Goal: Task Accomplishment & Management: Complete application form

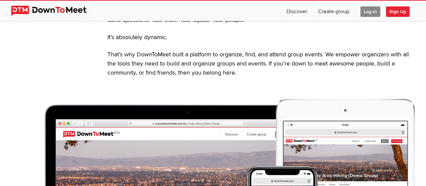
scroll to position [101, 0]
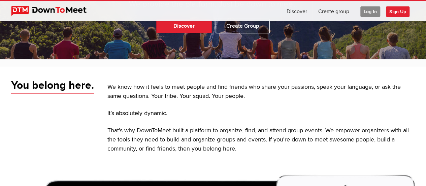
click at [394, 7] on span "Sign Up" at bounding box center [398, 11] width 24 height 10
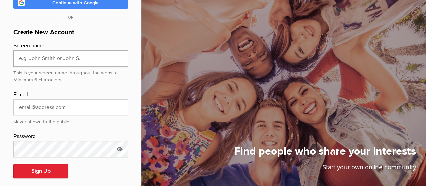
click at [51, 50] on input "text" at bounding box center [70, 58] width 115 height 16
type input "[PERSON_NAME]"
type input "[EMAIL_ADDRESS][DOMAIN_NAME]"
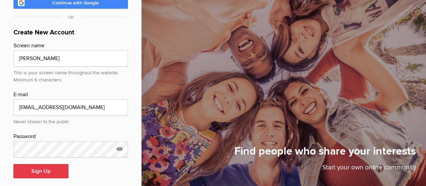
click at [62, 164] on button "Sign Up" at bounding box center [40, 171] width 55 height 14
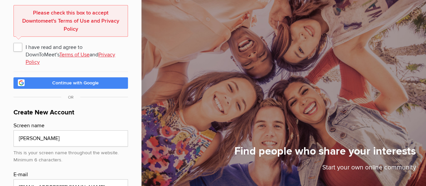
scroll to position [33, 0]
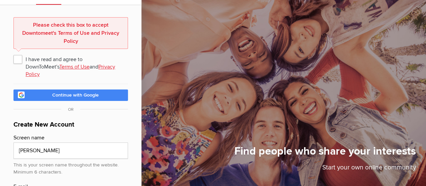
click at [16, 58] on span "I have read and agree to DownToMeet's Terms of Use and Privacy Policy" at bounding box center [70, 59] width 115 height 12
click at [13, 53] on input "I have read and agree to DownToMeet's Terms of Use and Privacy Policy" at bounding box center [13, 53] width 0 height 0
checkbox input "true"
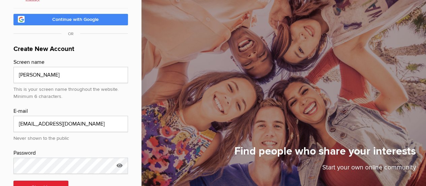
scroll to position [85, 0]
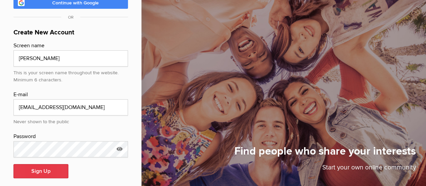
click at [44, 165] on button "Sign Up" at bounding box center [40, 171] width 55 height 14
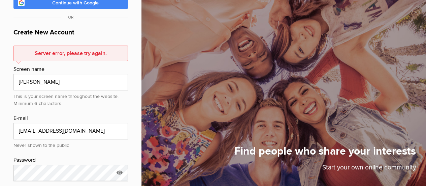
scroll to position [0, 0]
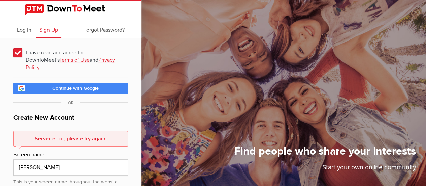
click at [73, 85] on span "Continue with Google" at bounding box center [75, 88] width 47 height 6
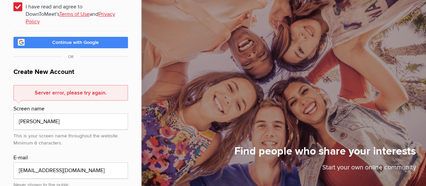
scroll to position [67, 0]
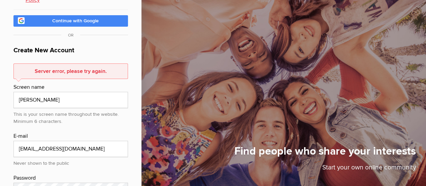
click at [60, 18] on span "Continue with Google" at bounding box center [75, 21] width 47 height 6
